Goal: Check status: Check status

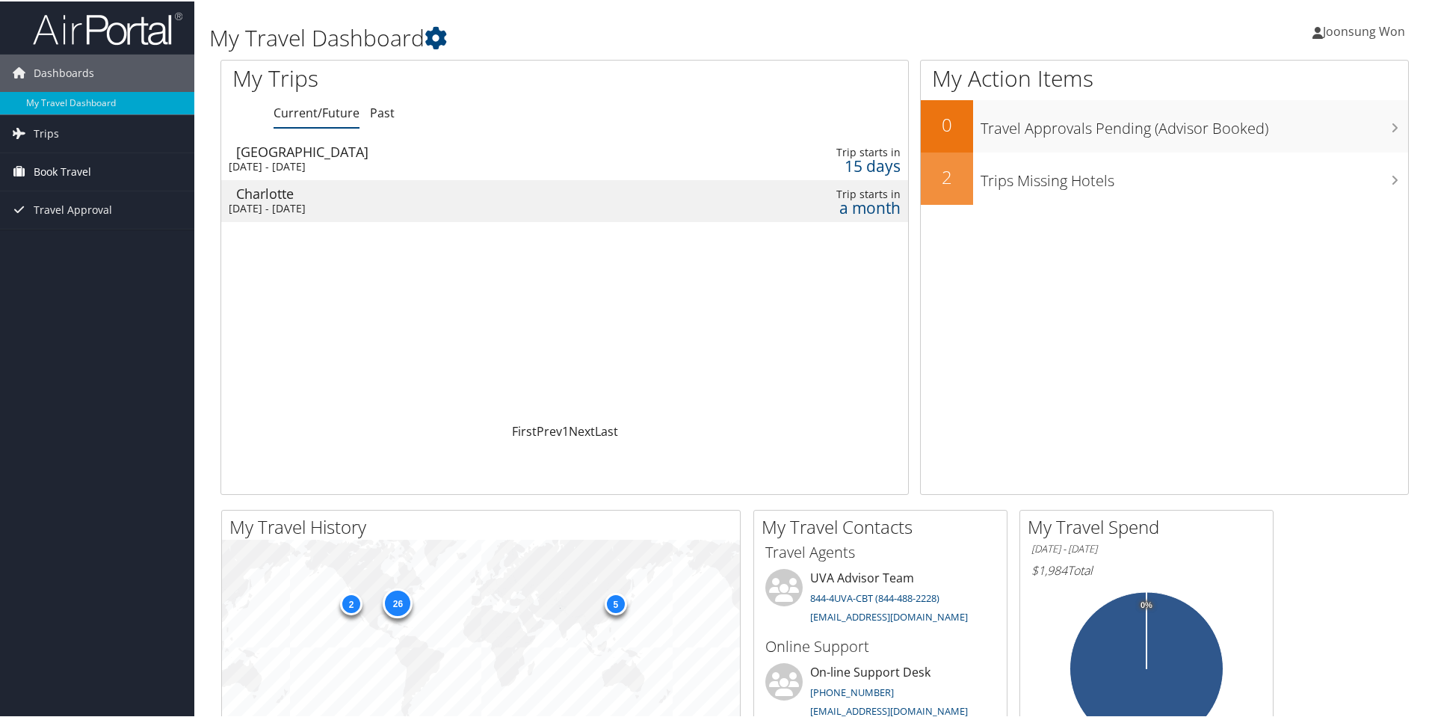
click at [85, 170] on span "Book Travel" at bounding box center [63, 170] width 58 height 37
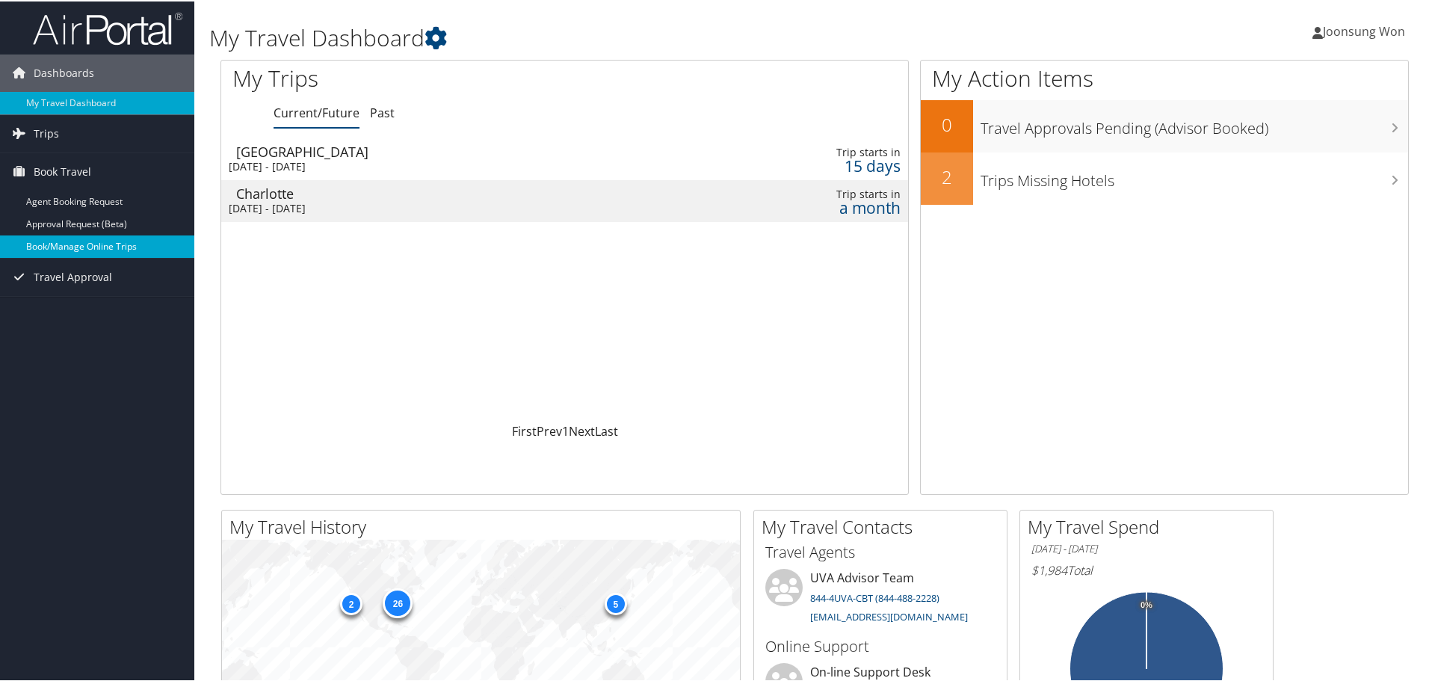
click at [106, 244] on link "Book/Manage Online Trips" at bounding box center [97, 245] width 194 height 22
click at [347, 204] on div "Thu 6 Nov 2025 - Sat 8 Nov 2025" at bounding box center [445, 206] width 433 height 13
click at [591, 162] on div "[DATE] - [DATE]" at bounding box center [445, 164] width 433 height 13
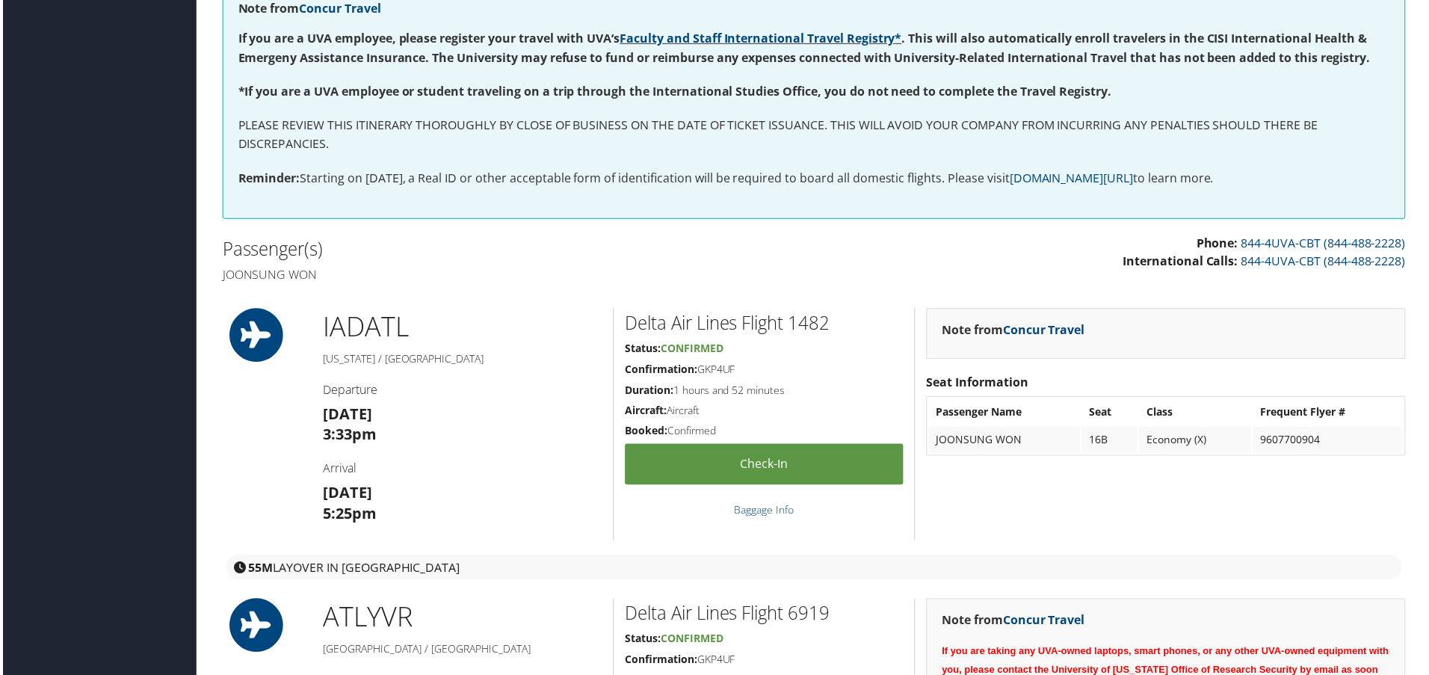
scroll to position [374, 0]
